Goal: Book appointment/travel/reservation

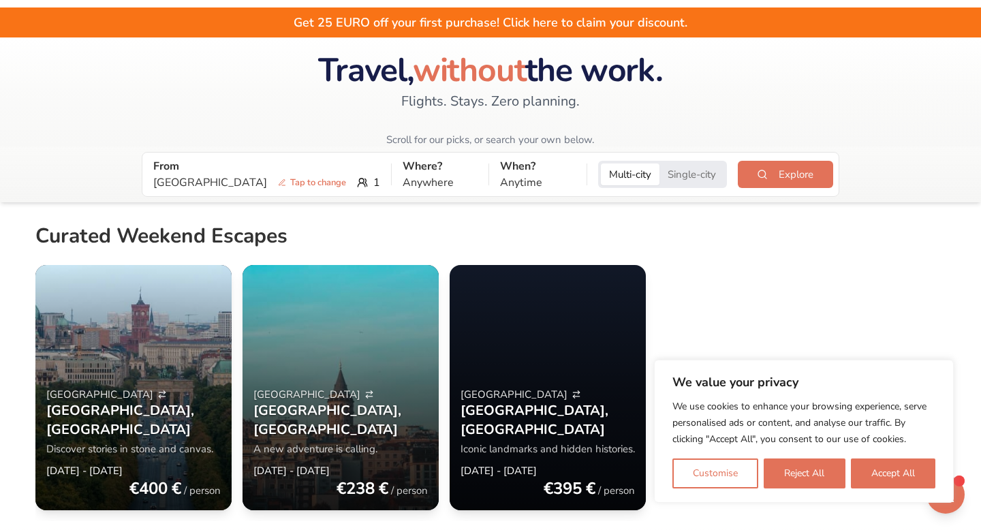
scroll to position [33, 0]
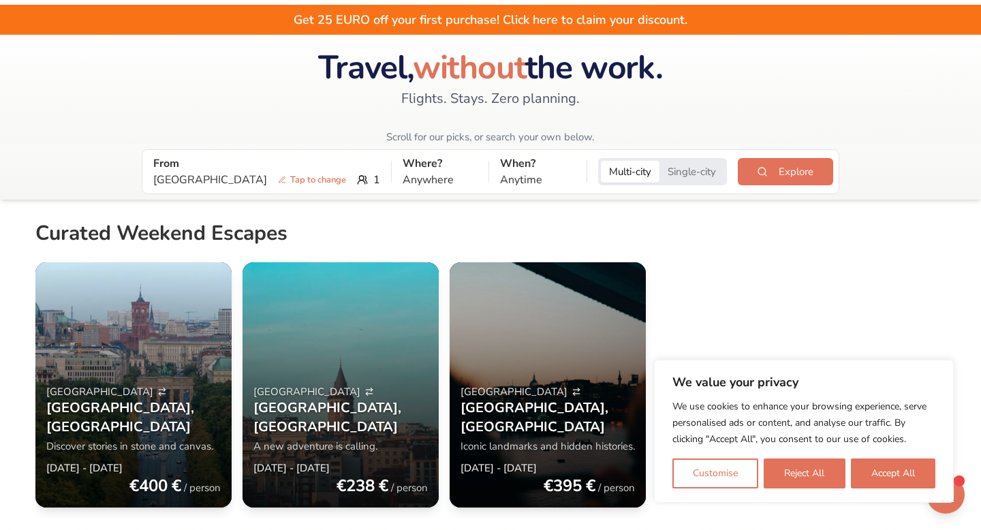
click at [659, 177] on button "Single-city" at bounding box center [691, 172] width 65 height 22
click at [601, 174] on button "Multi-city" at bounding box center [630, 172] width 59 height 22
click at [272, 184] on span "Tap to change" at bounding box center [311, 180] width 79 height 14
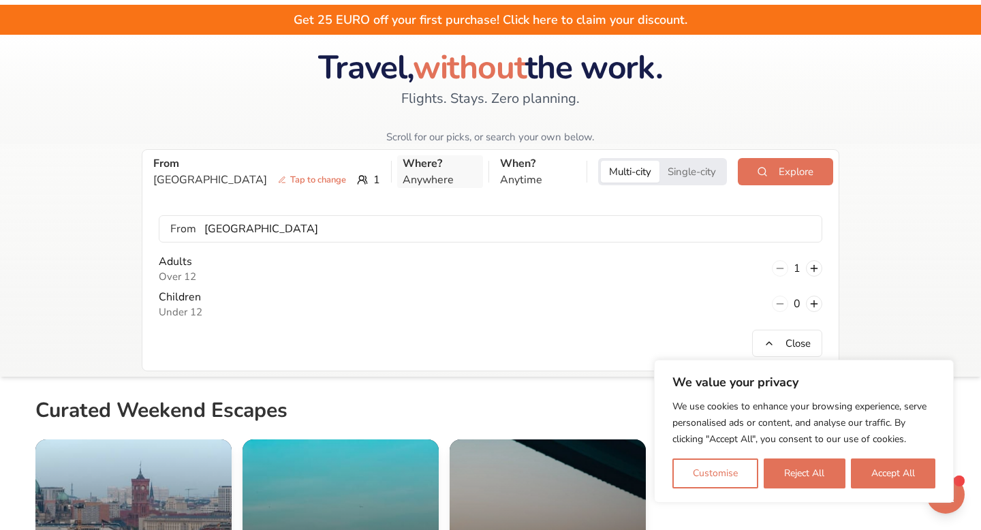
click at [403, 174] on p "Anywhere" at bounding box center [440, 180] width 75 height 16
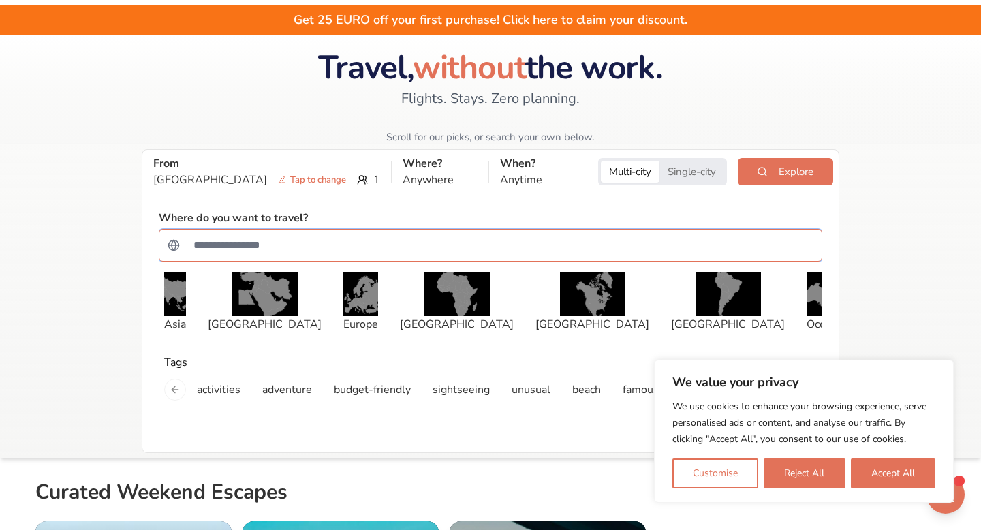
click at [268, 247] on input "Search for a country" at bounding box center [499, 245] width 628 height 27
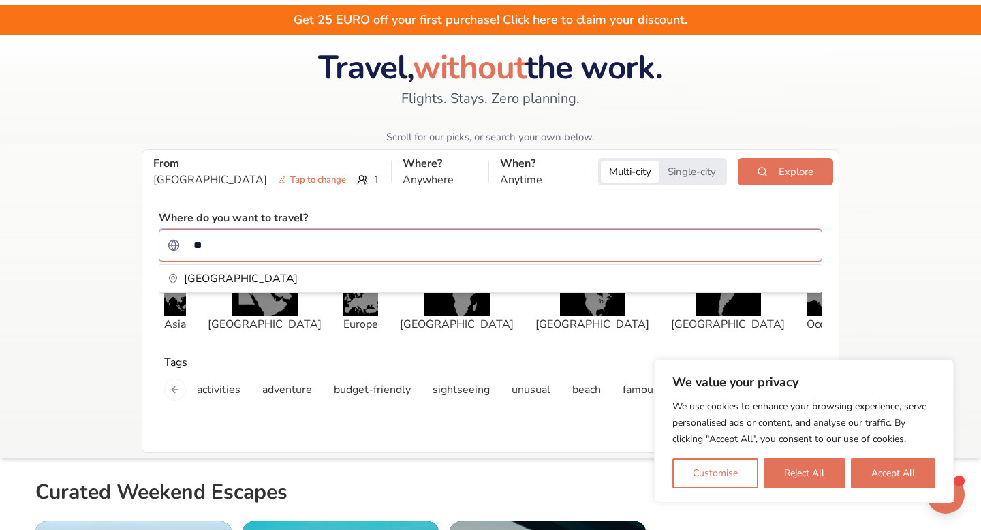
type input "*"
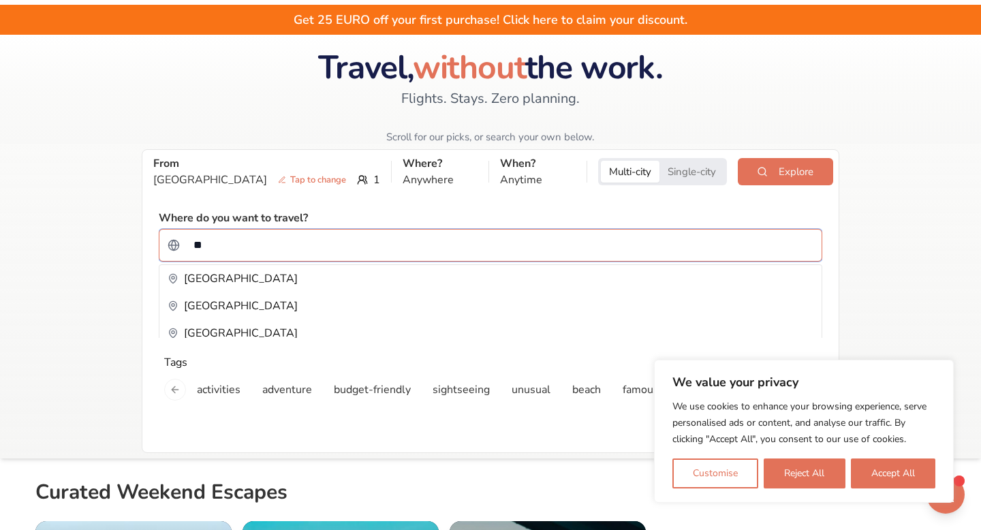
type input "*"
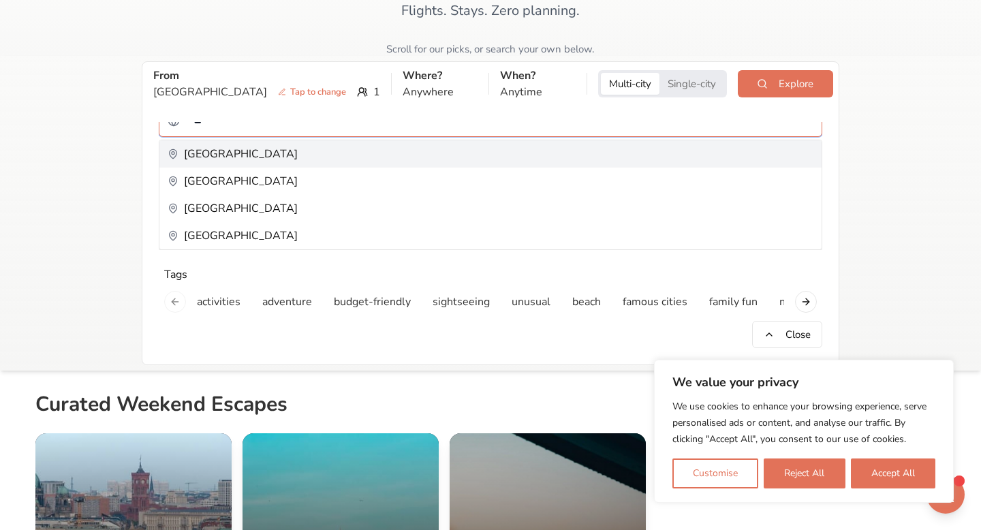
scroll to position [0, 0]
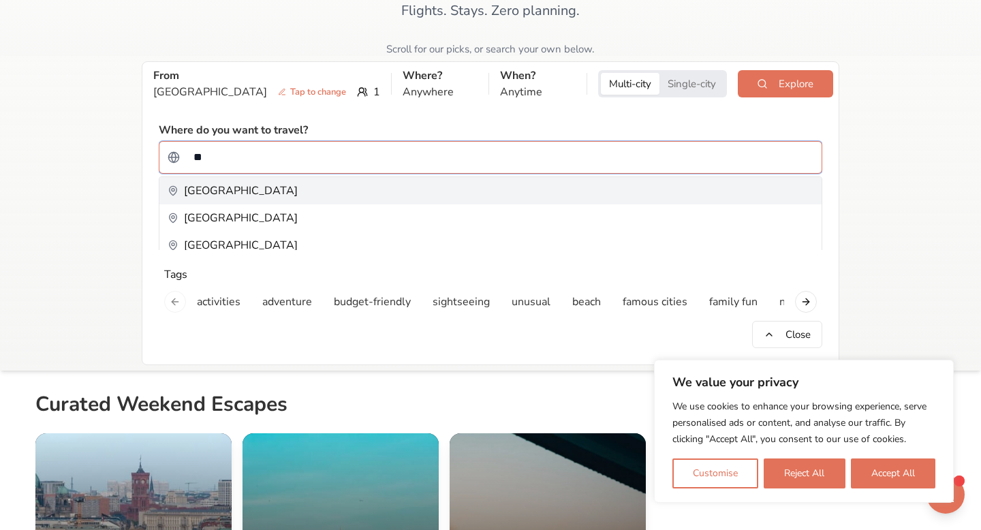
type input "*"
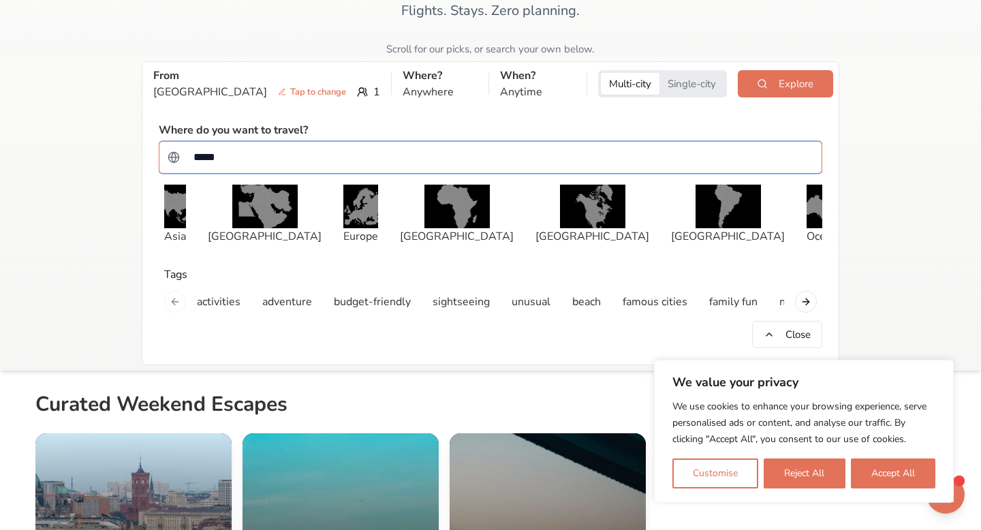
type input "****"
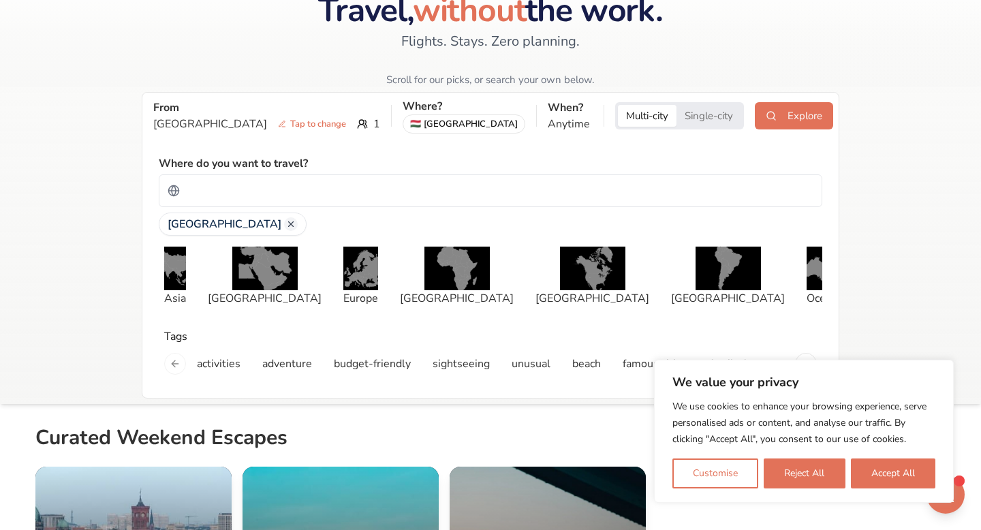
scroll to position [75, 0]
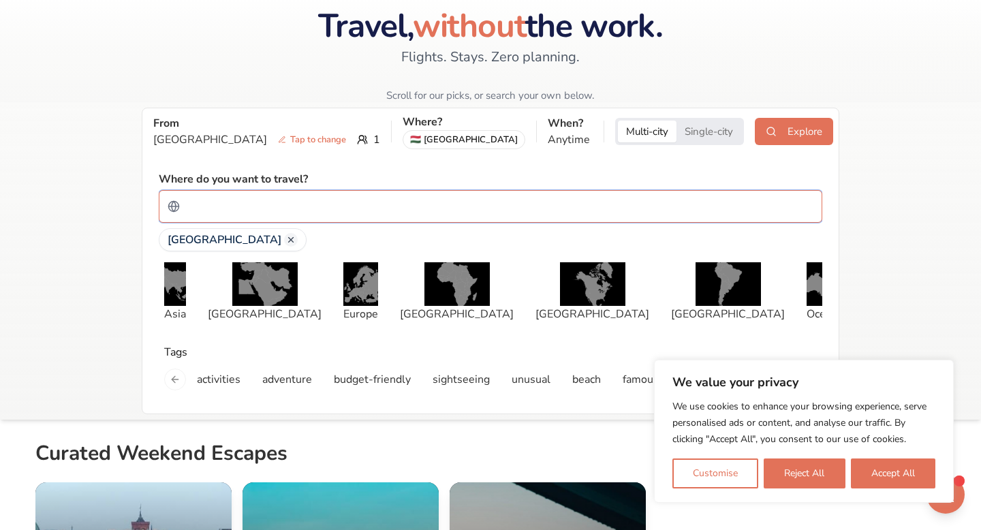
click at [286, 203] on input "Search for a country" at bounding box center [499, 206] width 628 height 27
type input "*"
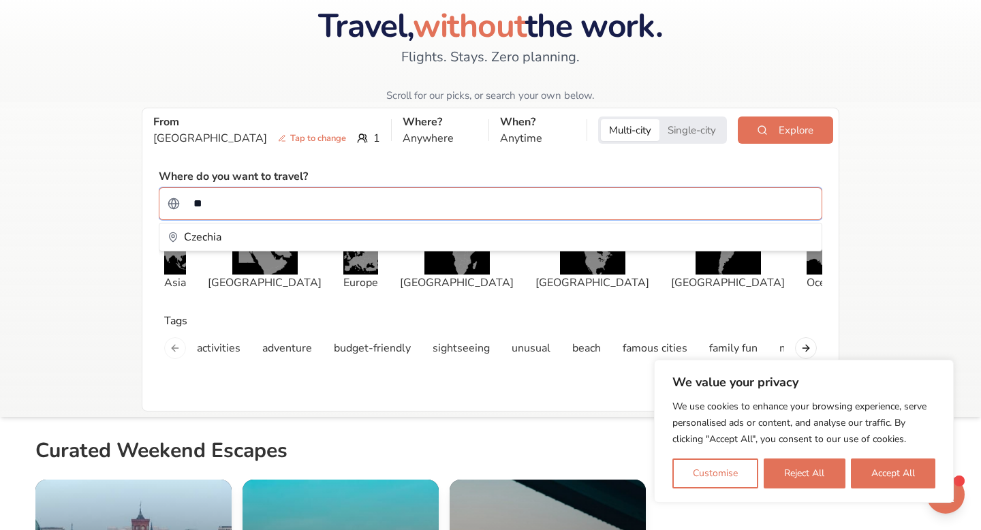
type input "***"
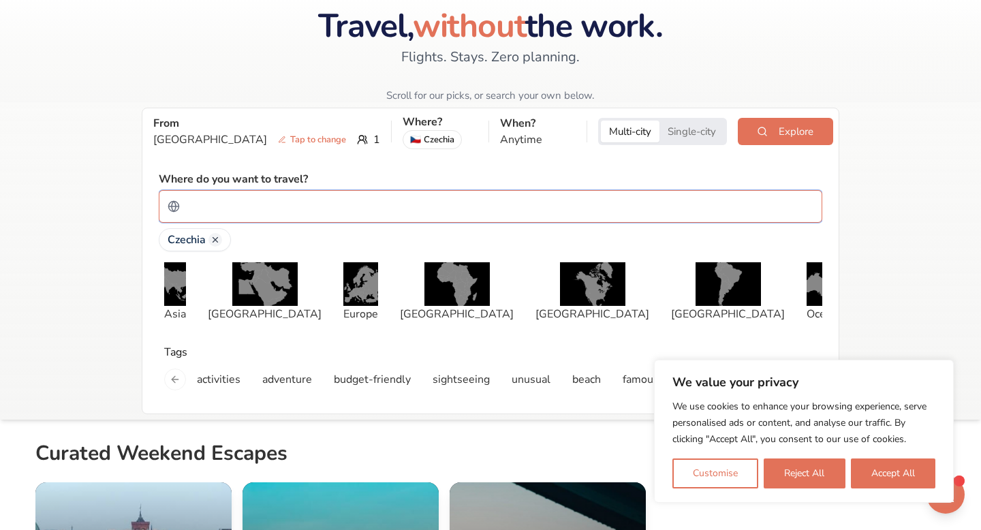
click at [269, 205] on input "Search for a country" at bounding box center [499, 206] width 628 height 27
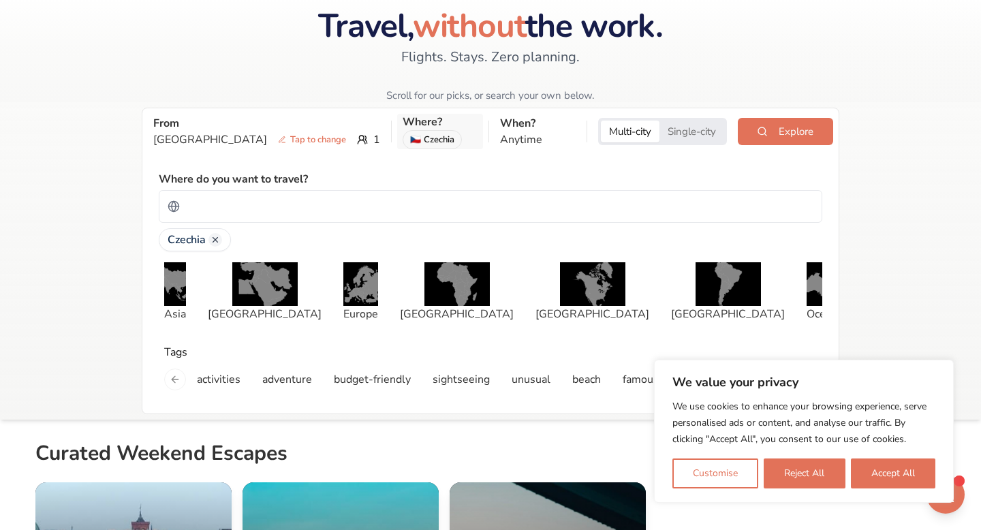
click at [403, 132] on div "🇨🇿 [GEOGRAPHIC_DATA]" at bounding box center [432, 139] width 59 height 19
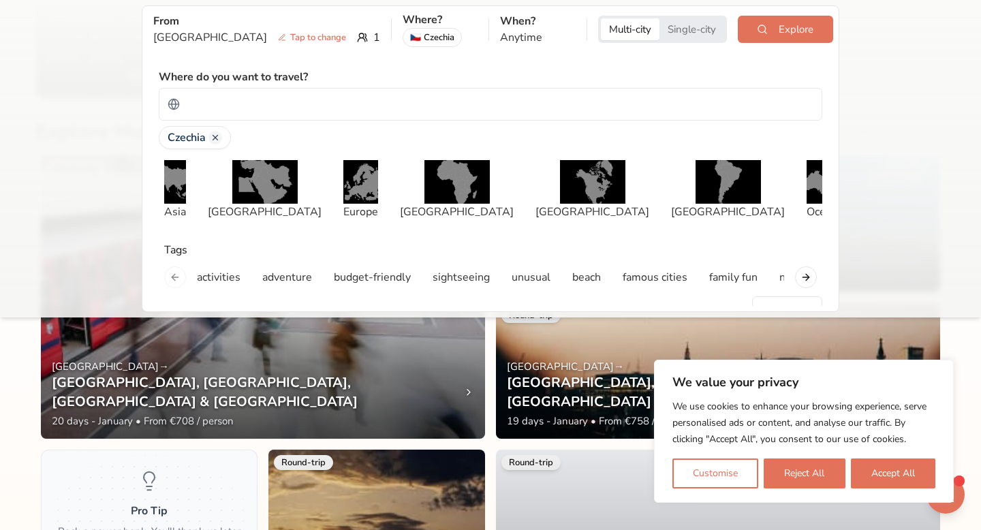
scroll to position [707, 0]
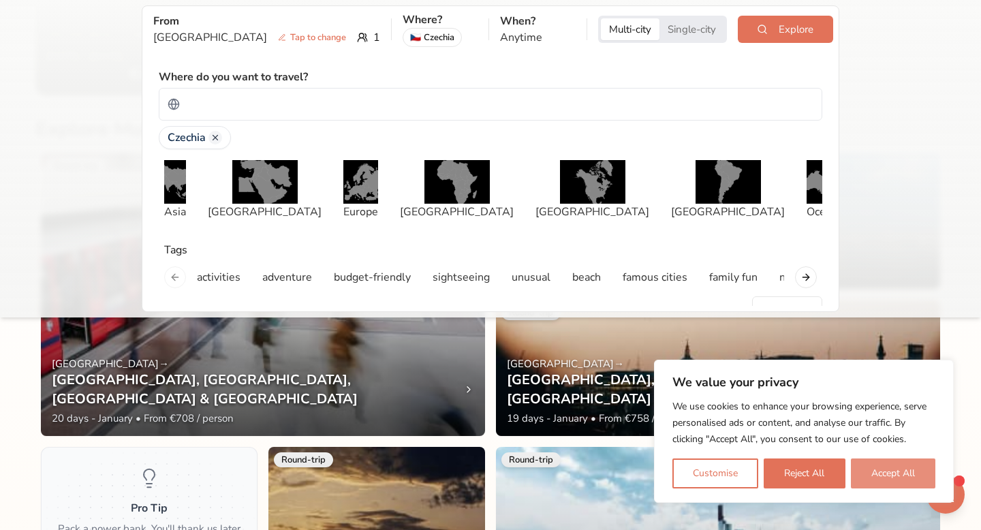
click at [898, 470] on button "Accept All" at bounding box center [893, 473] width 84 height 30
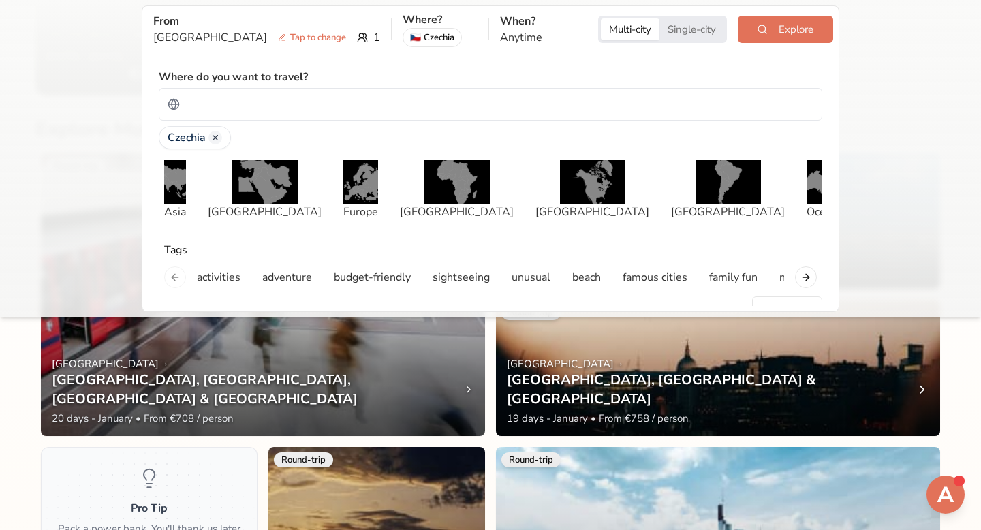
click at [943, 215] on div "From [GEOGRAPHIC_DATA] Tap to change 1 Where? 🇨🇿 [GEOGRAPHIC_DATA] When? Anytim…" at bounding box center [490, 158] width 981 height 317
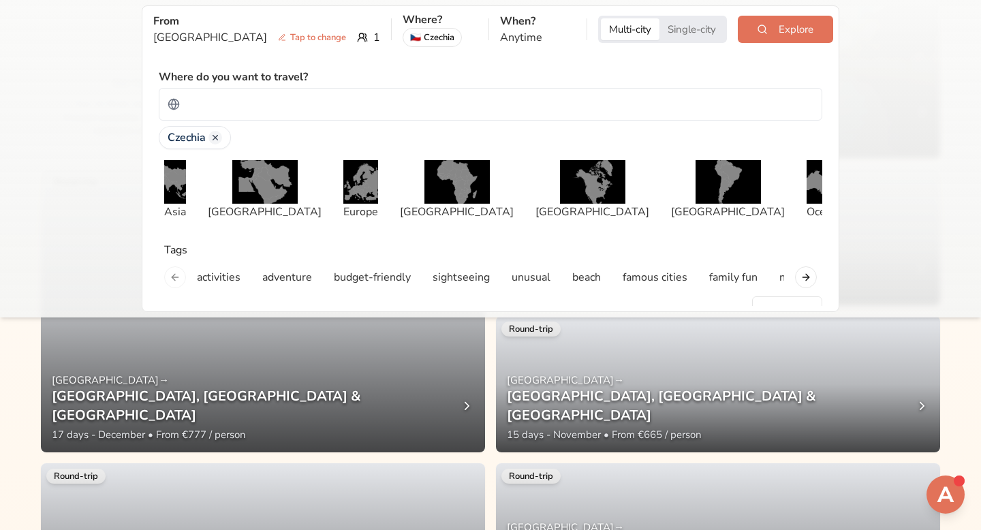
scroll to position [1292, 0]
